Goal: Information Seeking & Learning: Compare options

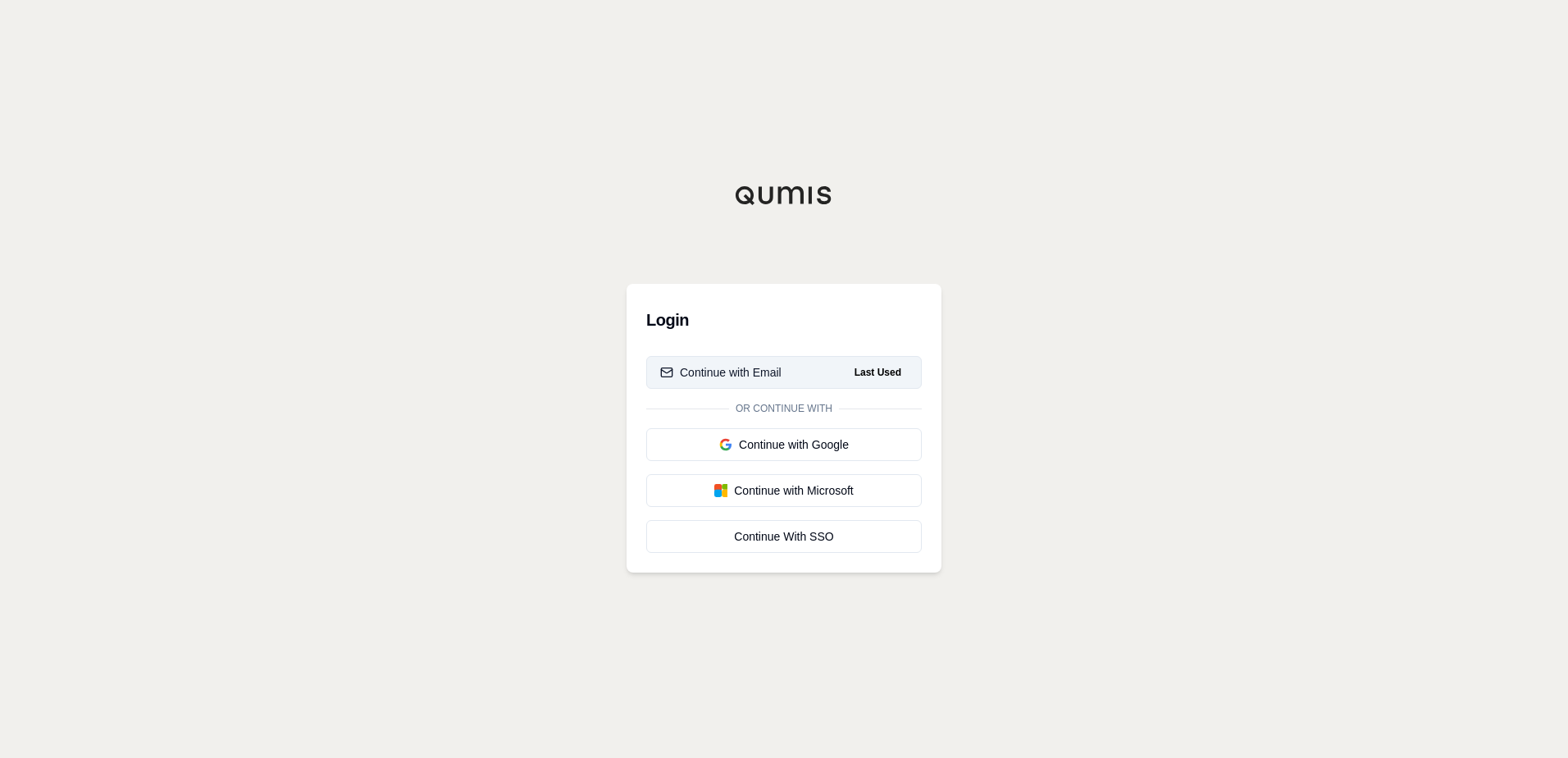
click at [874, 371] on span "Last Used" at bounding box center [878, 372] width 60 height 20
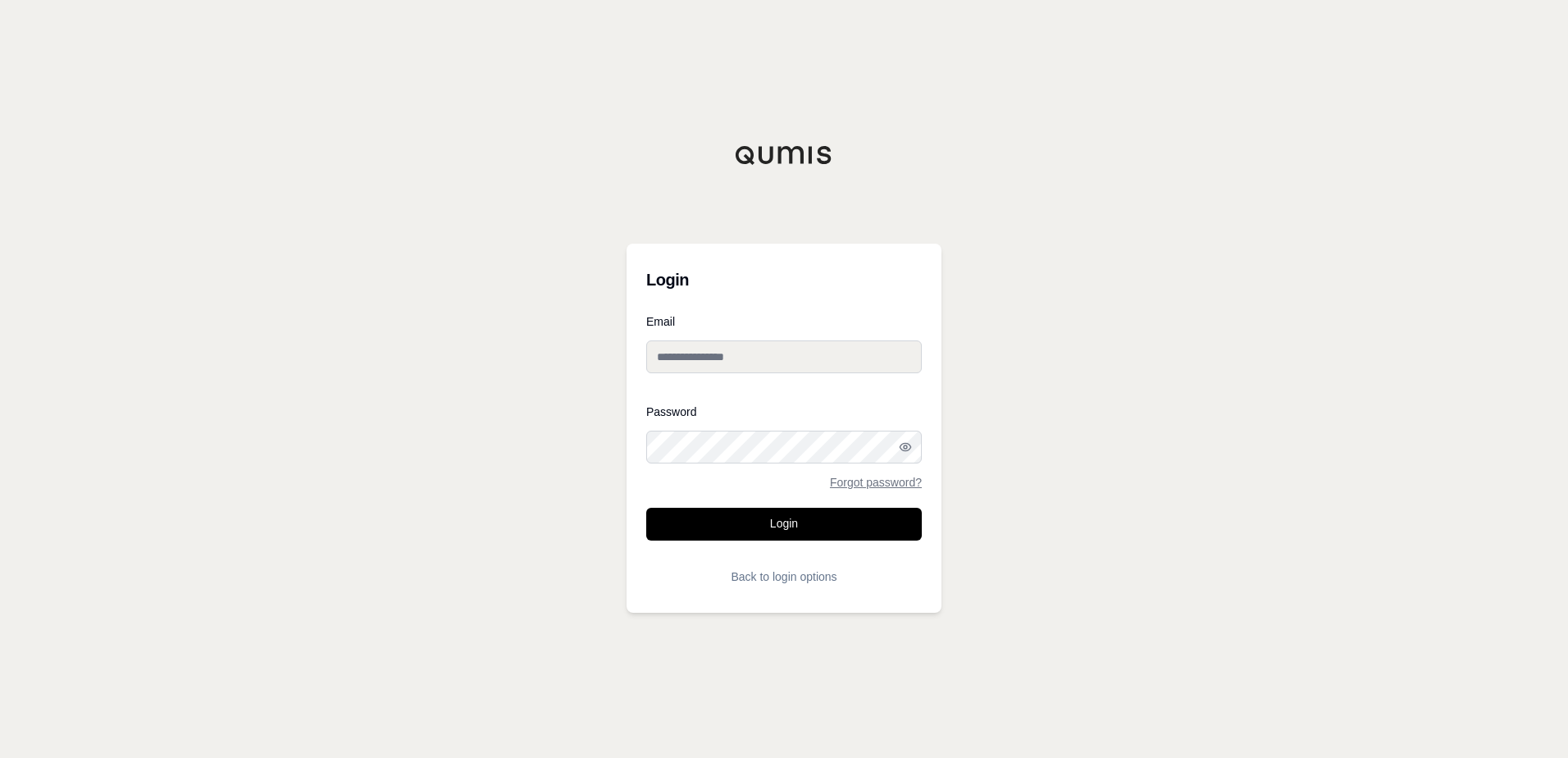
type input "**********"
click at [795, 535] on button "Login" at bounding box center [784, 524] width 275 height 33
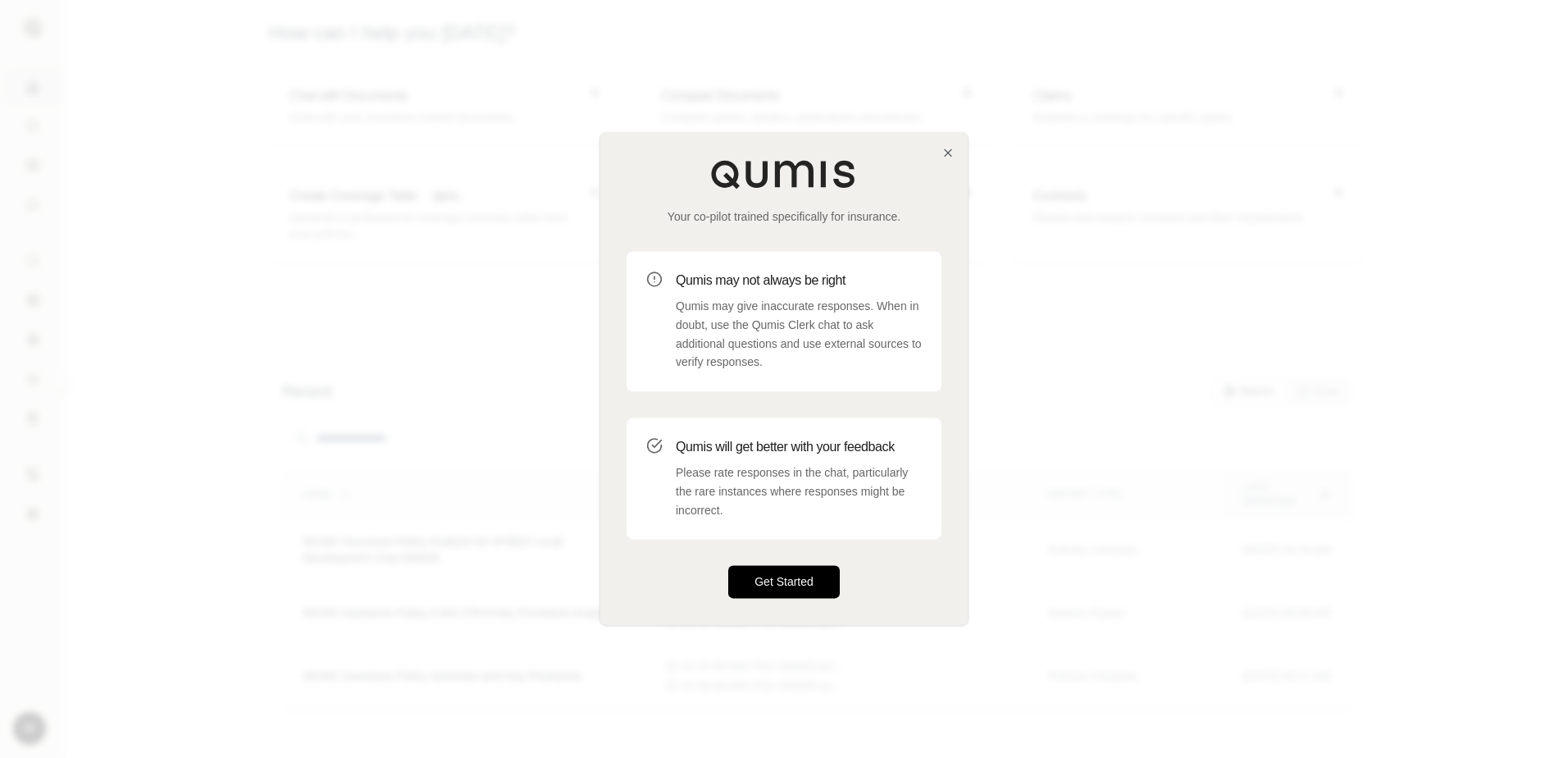
click at [774, 580] on button "Get Started" at bounding box center [784, 582] width 112 height 33
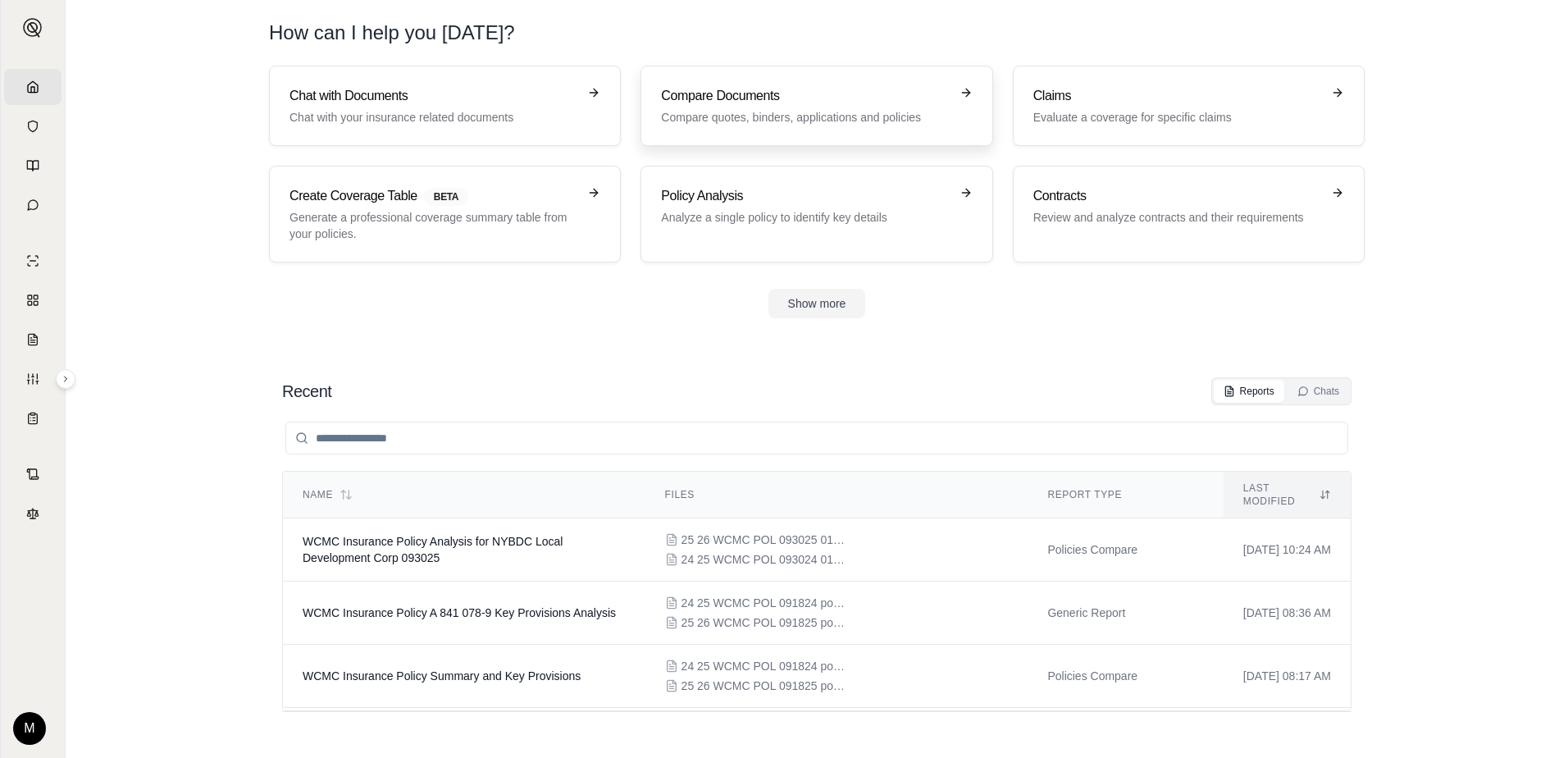
click at [767, 111] on p "Compare quotes, binders, applications and policies" at bounding box center [804, 118] width 288 height 17
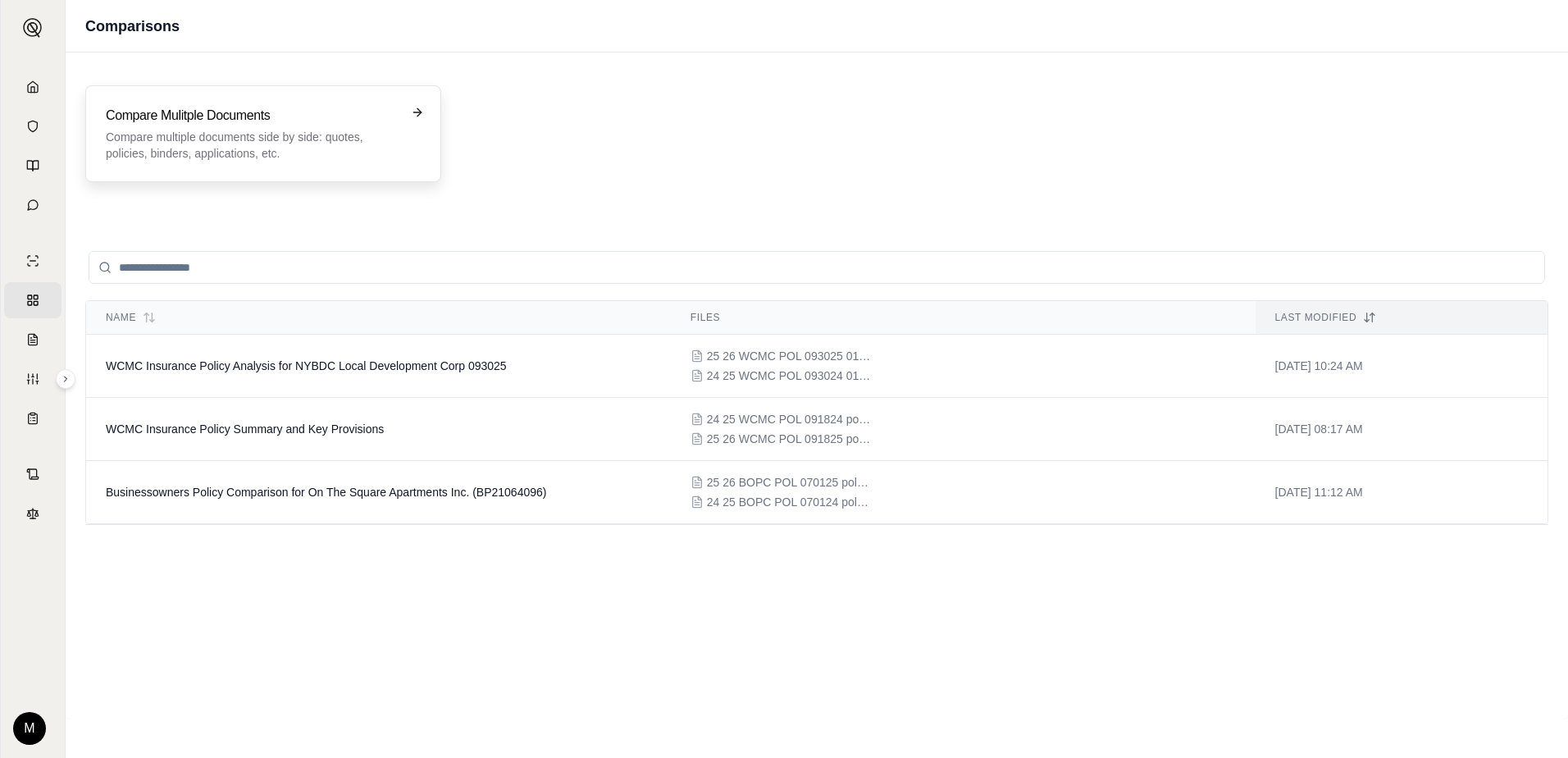
click at [419, 110] on icon at bounding box center [419, 112] width 4 height 7
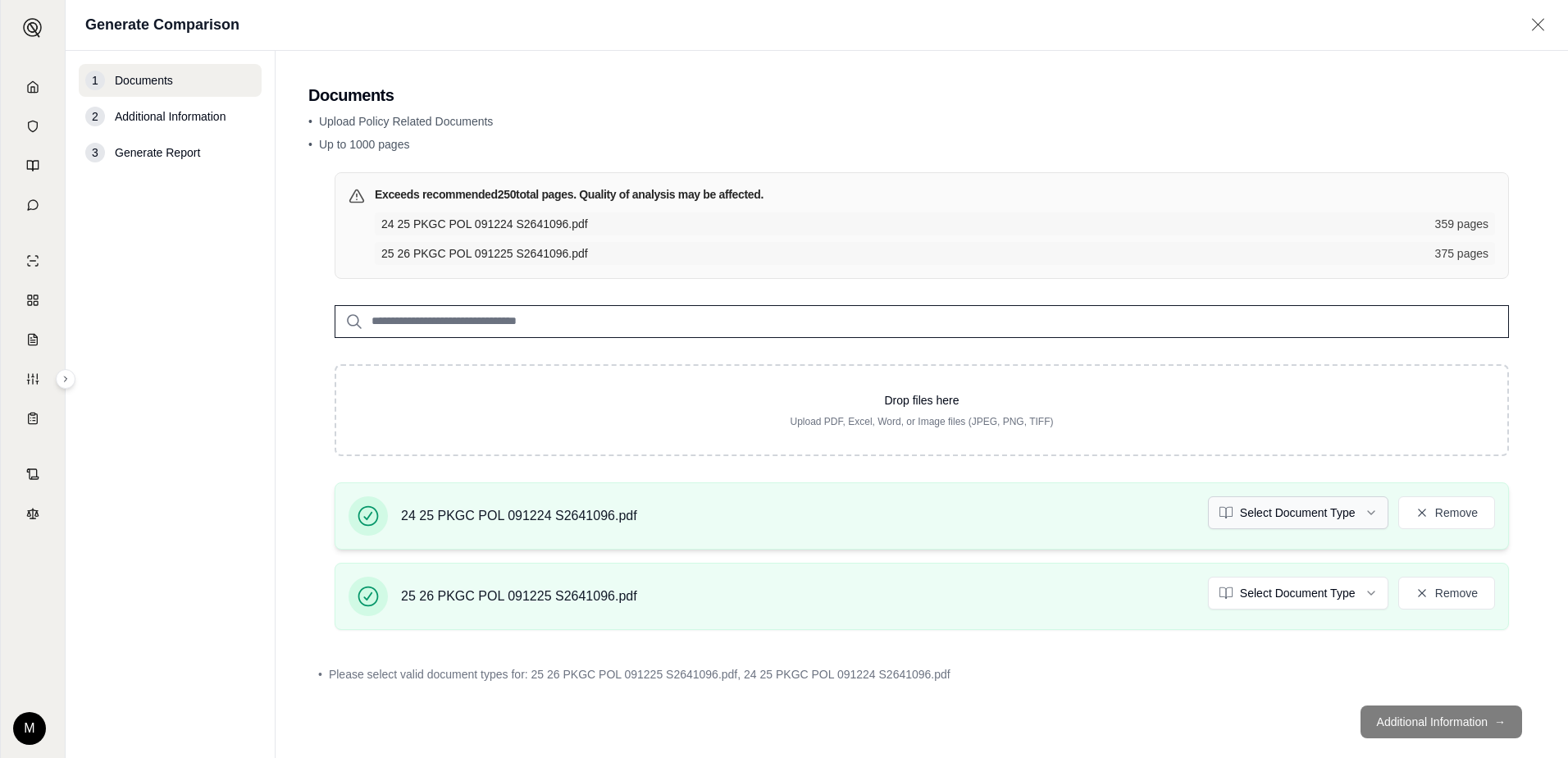
click at [1360, 513] on html "Home Vault Prompts Chats Single Policy Comparisons Claims Custom Report Coverag…" at bounding box center [784, 379] width 1568 height 758
click at [1362, 590] on html "Document type updated successfully Home Vault Prompts Chats Single Policy Compa…" at bounding box center [784, 379] width 1568 height 758
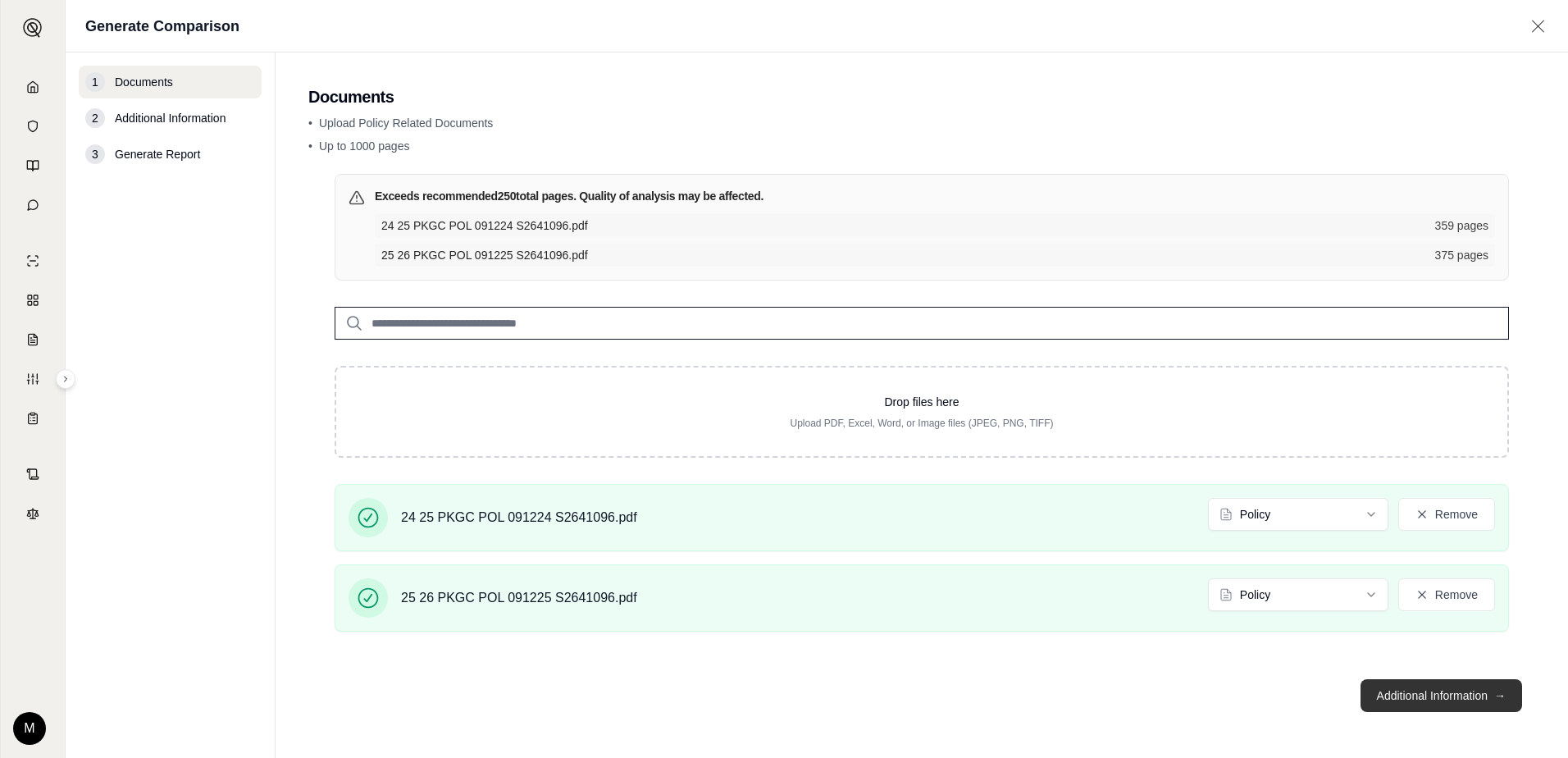
click at [1430, 693] on button "Additional Information →" at bounding box center [1441, 696] width 162 height 33
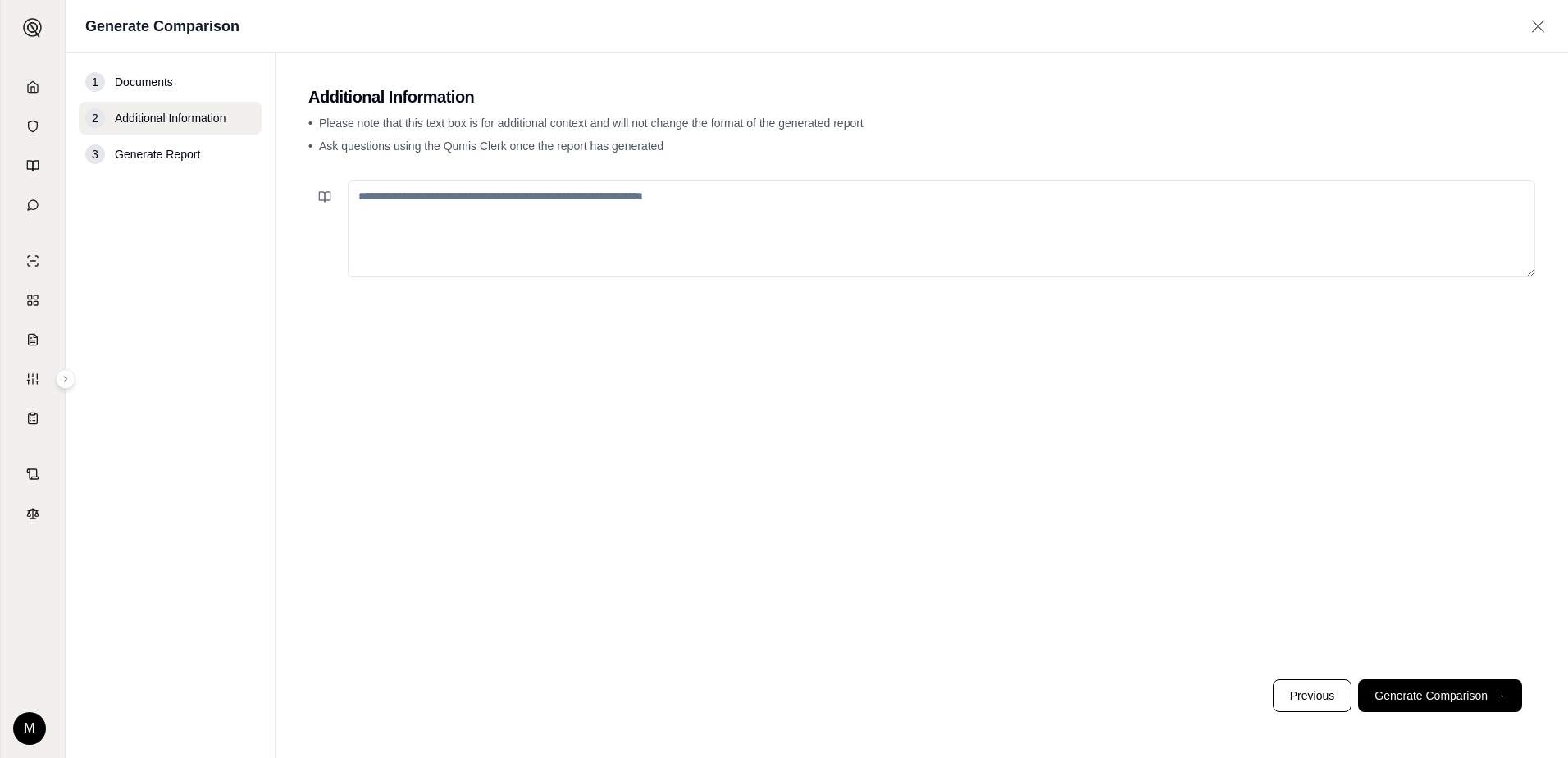
click at [648, 204] on textarea at bounding box center [941, 229] width 1187 height 97
type textarea "**********"
click at [1416, 701] on button "Generate Comparison →" at bounding box center [1440, 696] width 164 height 33
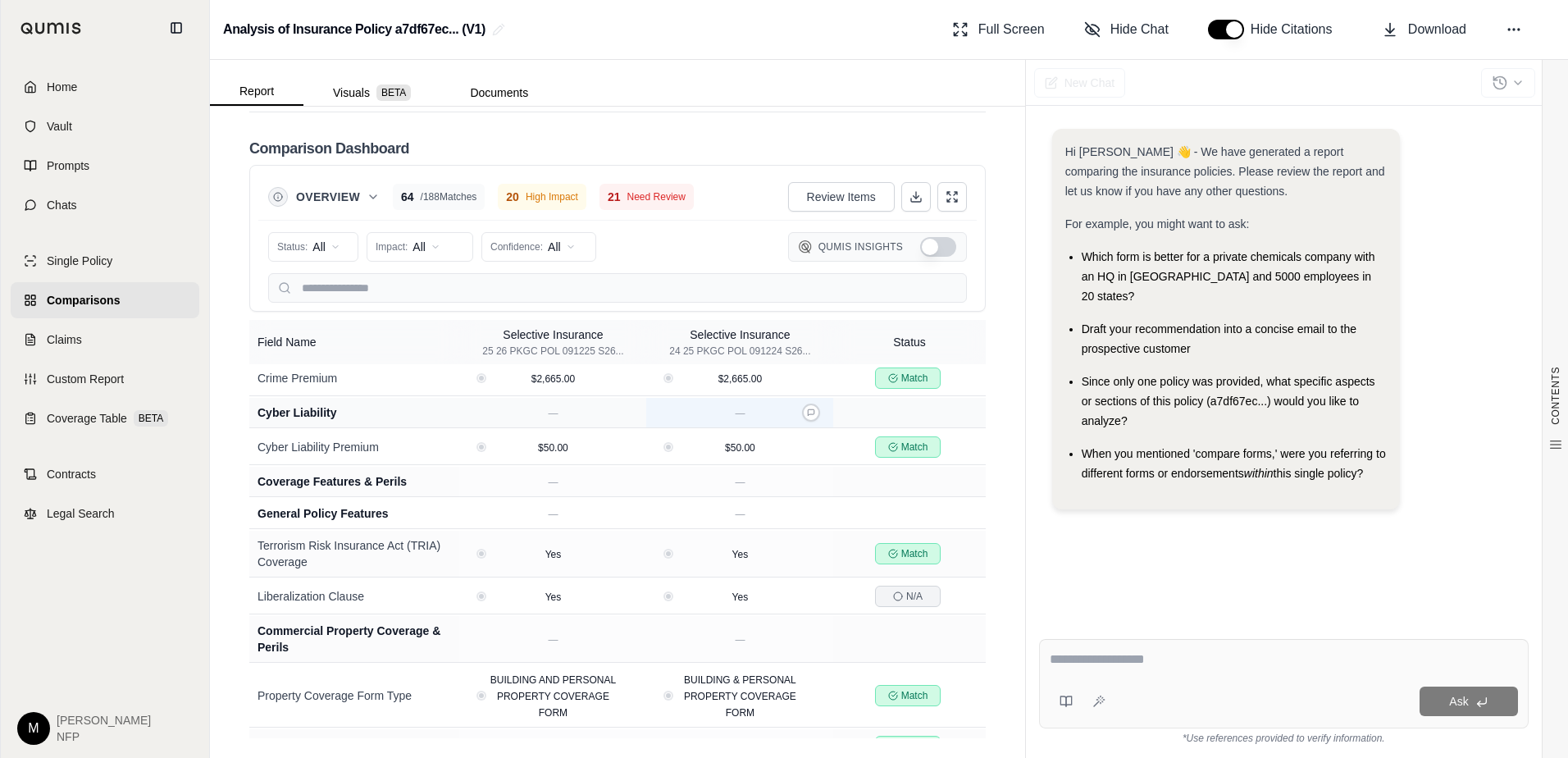
scroll to position [4437, 0]
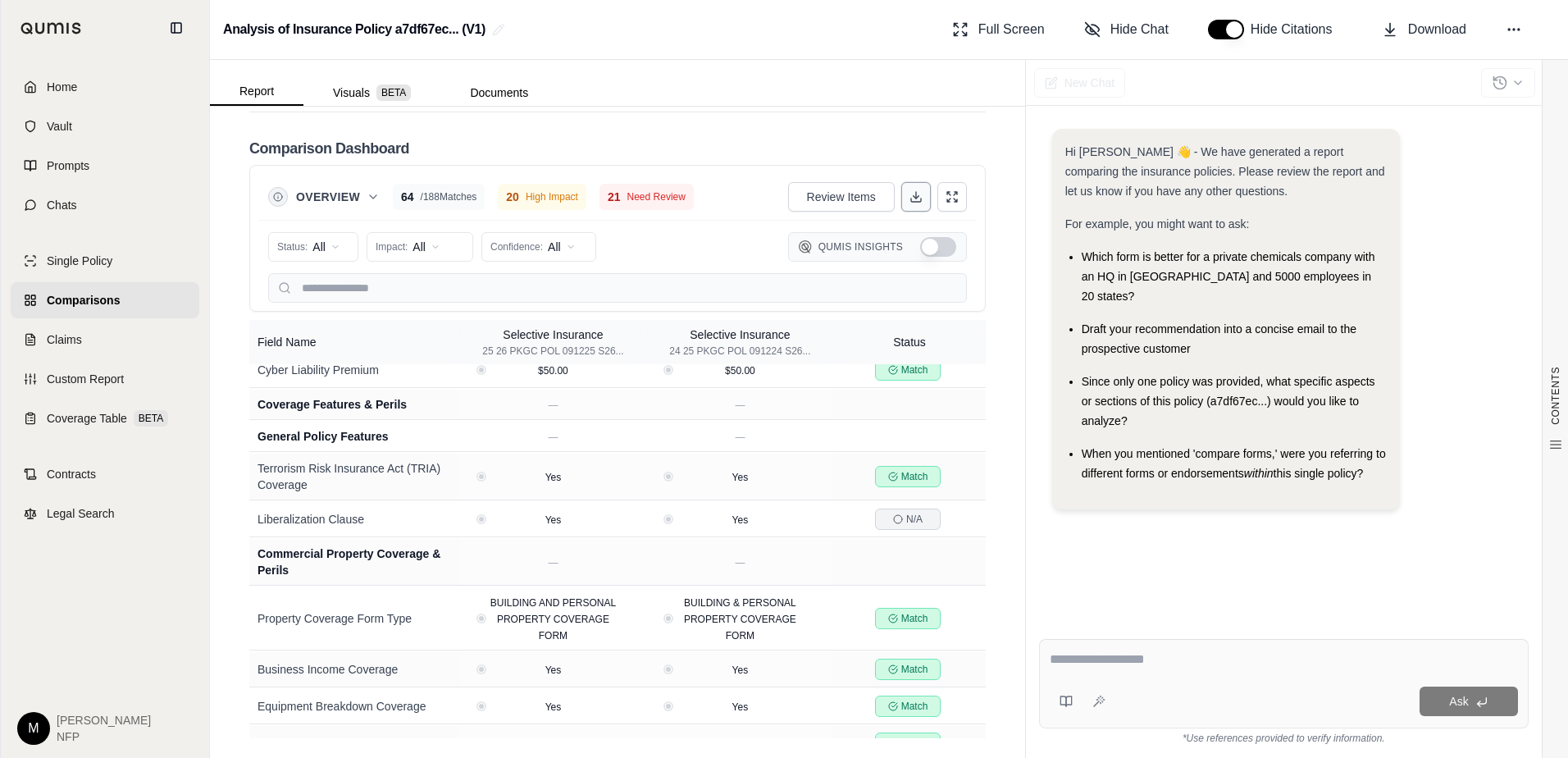
click at [913, 196] on polyline at bounding box center [915, 197] width 6 height 2
click at [1113, 664] on textarea at bounding box center [1284, 659] width 468 height 20
type textarea "**********"
click at [1455, 551] on div "compare forms" at bounding box center [1455, 561] width 82 height 20
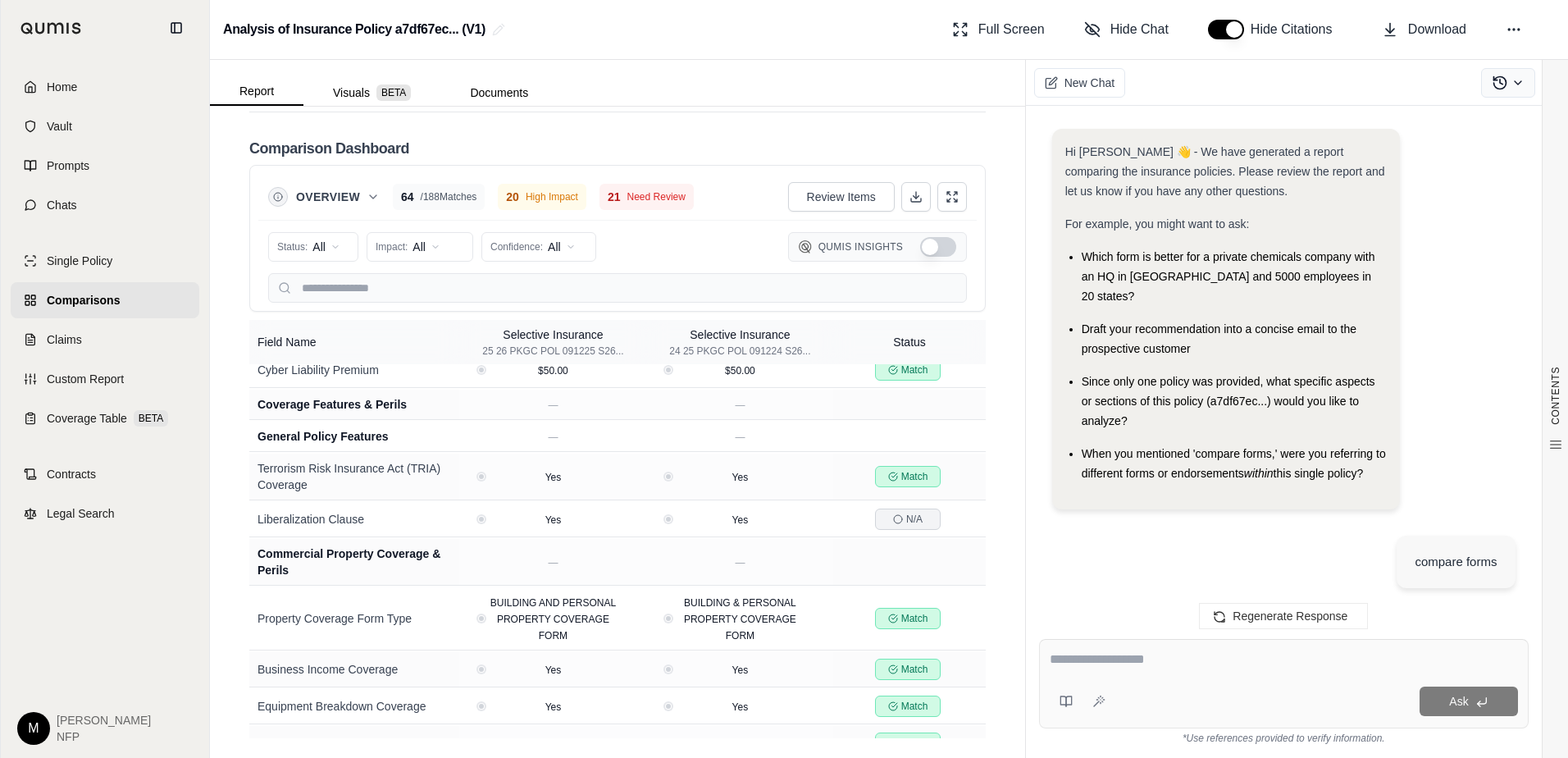
click at [1516, 85] on icon at bounding box center [1518, 83] width 13 height 13
click at [1163, 85] on div "New Chat" at bounding box center [1297, 82] width 542 height 46
click at [905, 205] on button at bounding box center [916, 197] width 30 height 30
